Goal: Use online tool/utility

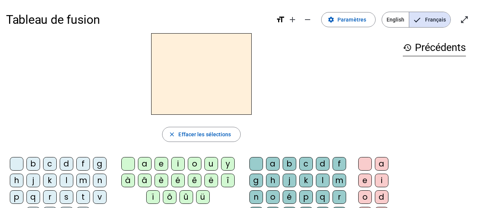
drag, startPoint x: 463, startPoint y: 21, endPoint x: 463, endPoint y: 67, distance: 45.7
click at [463, 21] on mat-icon "open_in_full" at bounding box center [464, 19] width 9 height 9
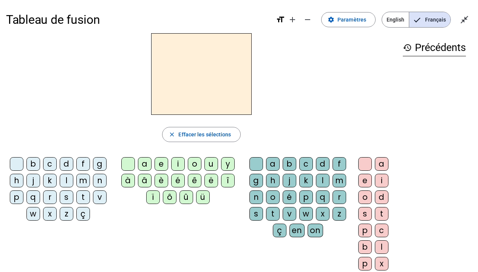
click at [33, 164] on div "b" at bounding box center [33, 164] width 14 height 14
click at [14, 192] on div "p" at bounding box center [17, 198] width 14 height 14
click at [19, 179] on div "h" at bounding box center [17, 181] width 14 height 14
click at [80, 182] on div "m" at bounding box center [83, 181] width 14 height 14
click at [49, 208] on div "x" at bounding box center [50, 214] width 14 height 14
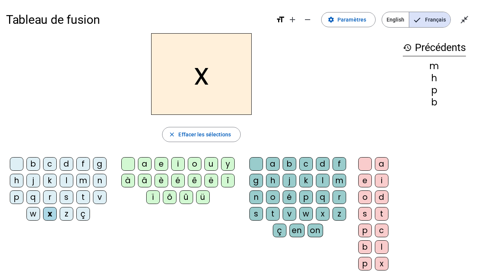
click at [14, 195] on div "p" at bounding box center [17, 198] width 14 height 14
click at [87, 181] on div "m" at bounding box center [83, 181] width 14 height 14
click at [68, 180] on div "l" at bounding box center [67, 181] width 14 height 14
click at [146, 163] on div "a" at bounding box center [145, 164] width 14 height 14
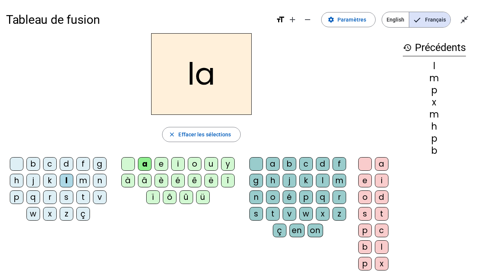
click at [158, 166] on div "e" at bounding box center [162, 164] width 14 height 14
click at [175, 165] on div "i" at bounding box center [178, 164] width 14 height 14
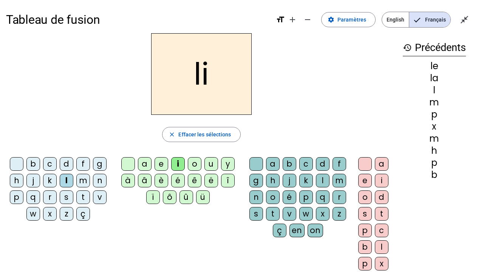
click at [197, 164] on div "o" at bounding box center [195, 164] width 14 height 14
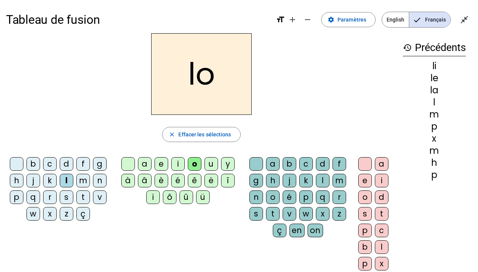
click at [145, 162] on div "a" at bounding box center [145, 164] width 14 height 14
click at [309, 166] on div "c" at bounding box center [306, 164] width 14 height 14
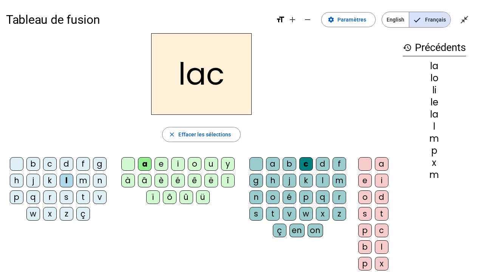
click at [35, 165] on div "b" at bounding box center [33, 164] width 14 height 14
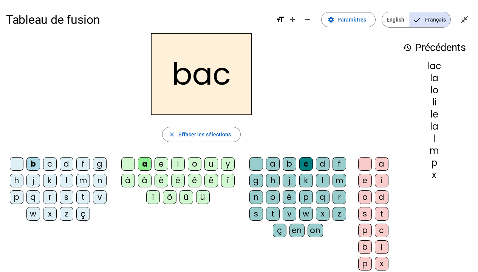
click at [81, 180] on div "m" at bounding box center [83, 181] width 14 height 14
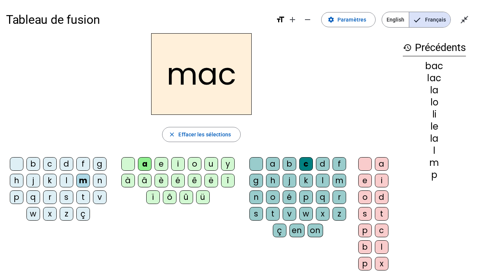
click at [98, 181] on div "n" at bounding box center [100, 181] width 14 height 14
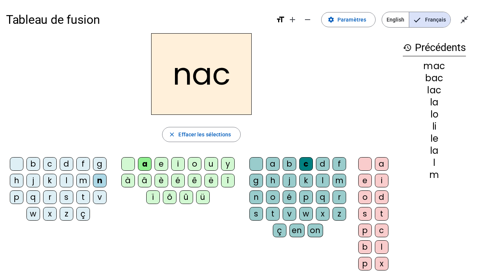
click at [17, 199] on div "p" at bounding box center [17, 198] width 14 height 14
click at [61, 180] on div "l" at bounding box center [67, 181] width 14 height 14
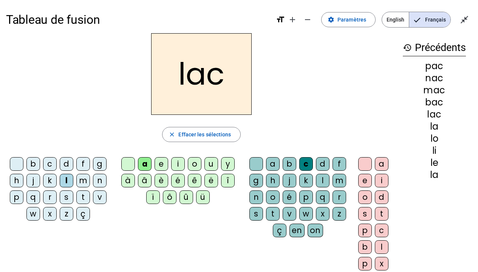
click at [192, 167] on div "o" at bounding box center [195, 164] width 14 height 14
click at [175, 167] on div "i" at bounding box center [178, 164] width 14 height 14
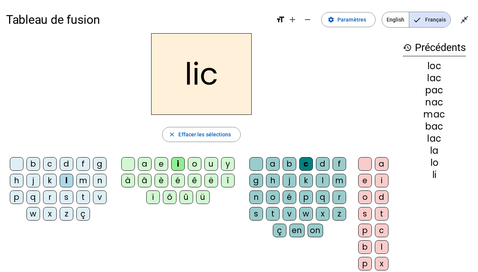
click at [209, 167] on div "u" at bounding box center [212, 164] width 14 height 14
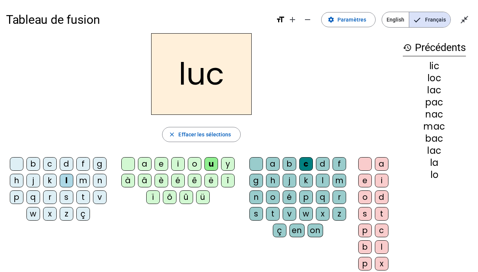
click at [321, 180] on div "l" at bounding box center [323, 181] width 14 height 14
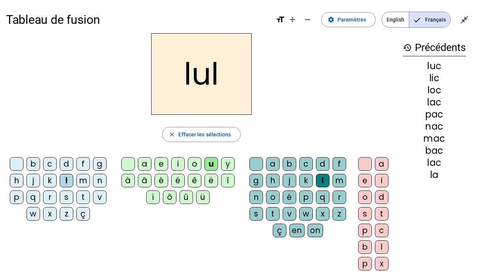
click at [142, 167] on div "a" at bounding box center [145, 164] width 14 height 14
click at [193, 167] on div "o" at bounding box center [195, 164] width 14 height 14
click at [462, 23] on mat-icon "close_fullscreen" at bounding box center [464, 19] width 9 height 9
